Goal: Obtain resource: Obtain resource

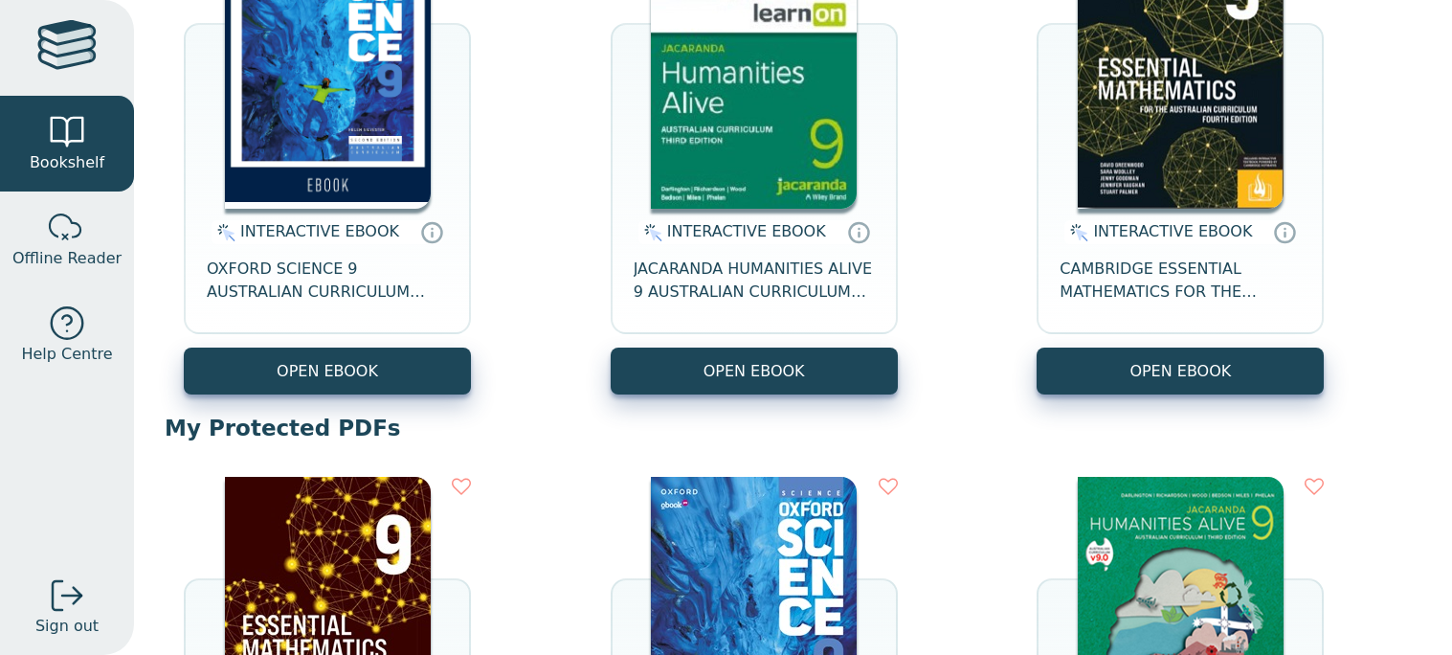
scroll to position [330, 0]
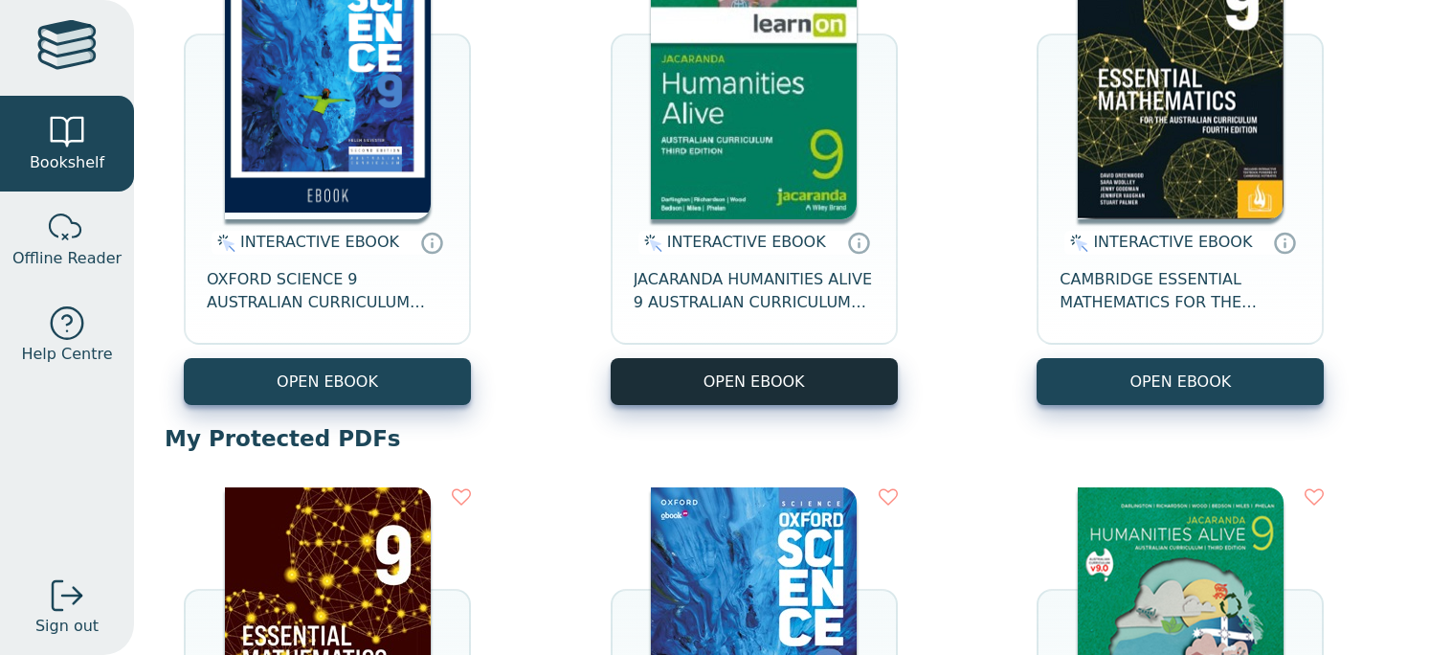
click at [815, 388] on button "OPEN EBOOK" at bounding box center [754, 381] width 287 height 47
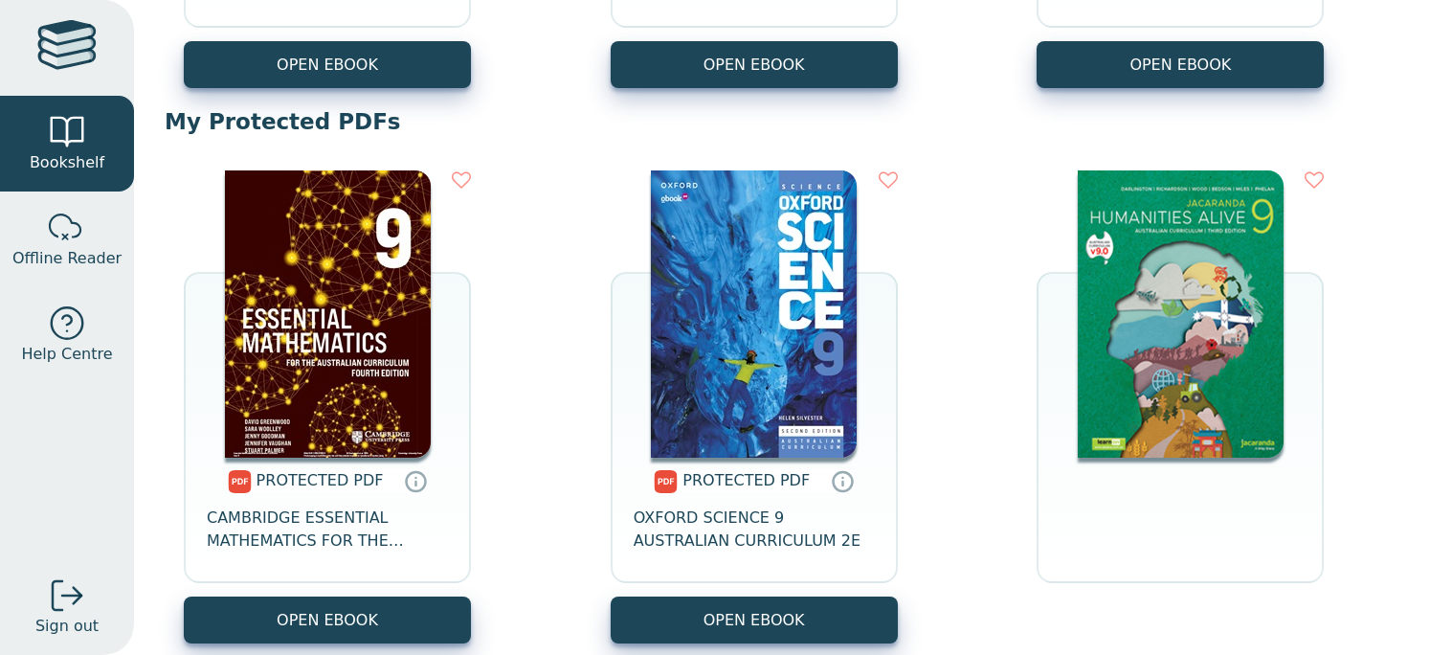
scroll to position [648, 0]
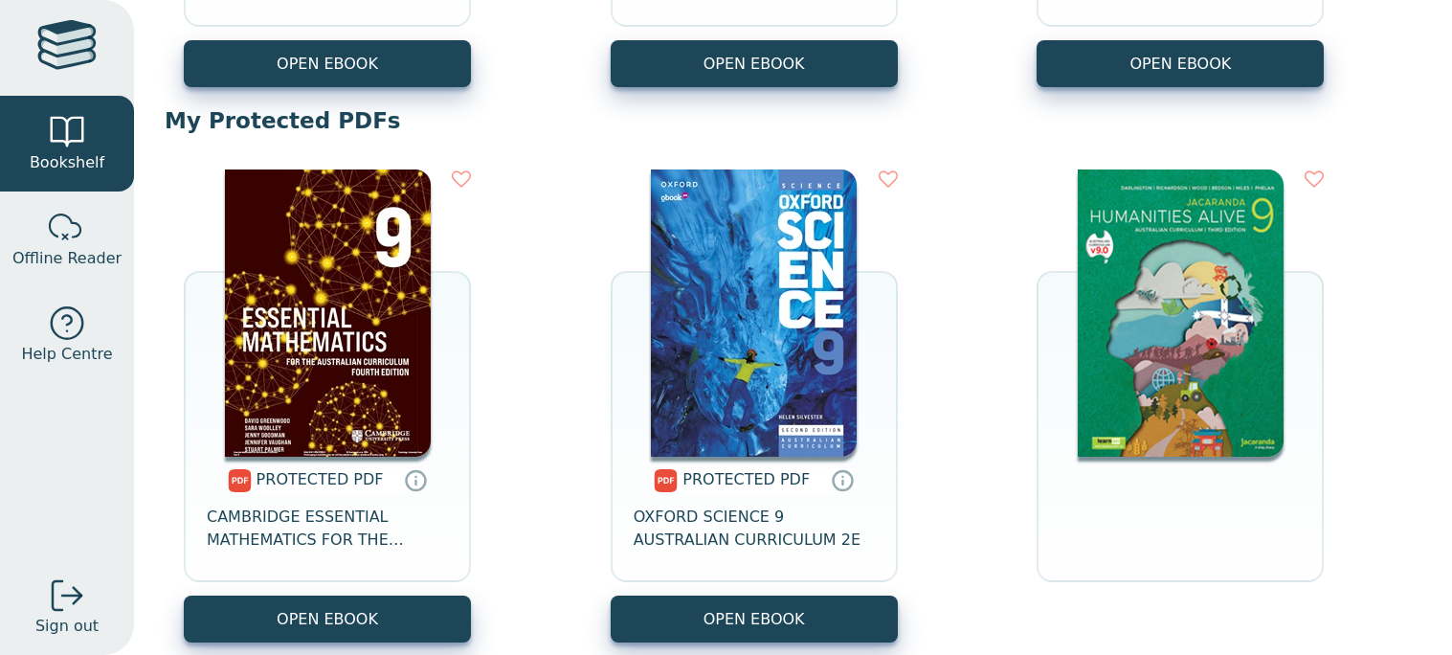
click at [1192, 334] on img at bounding box center [1181, 312] width 206 height 287
